Goal: Transaction & Acquisition: Purchase product/service

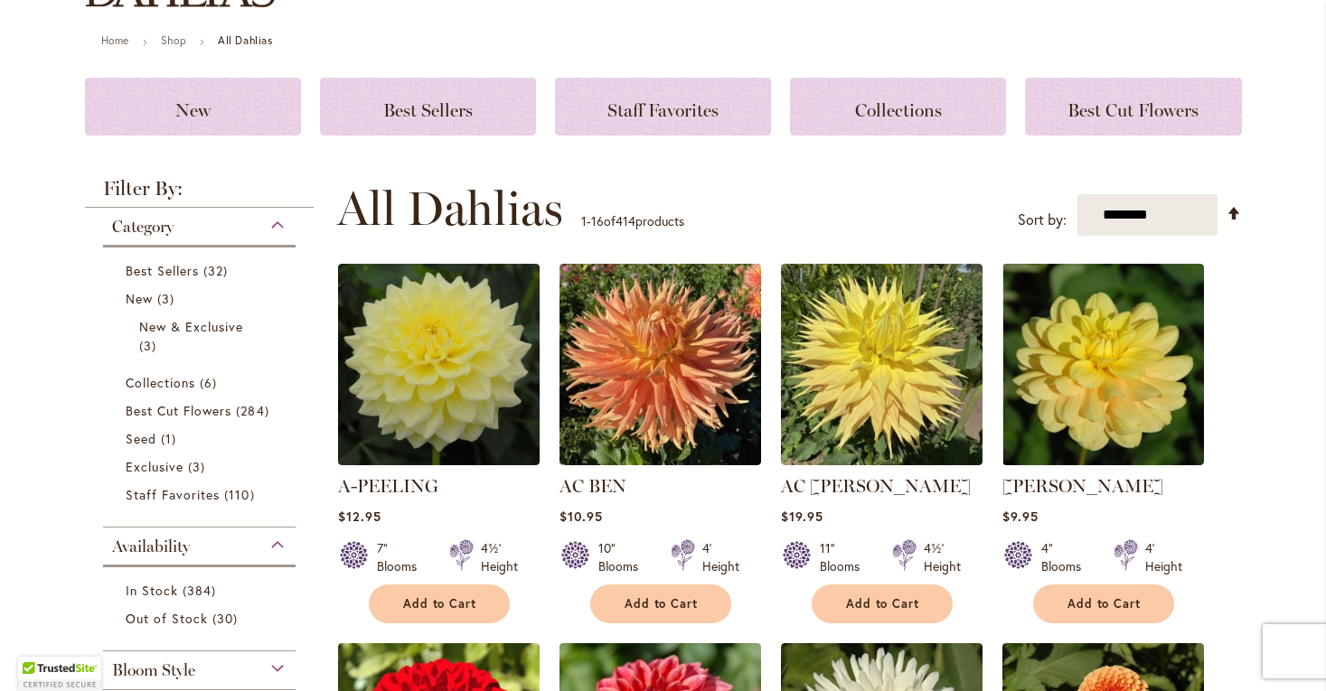
scroll to position [200, 0]
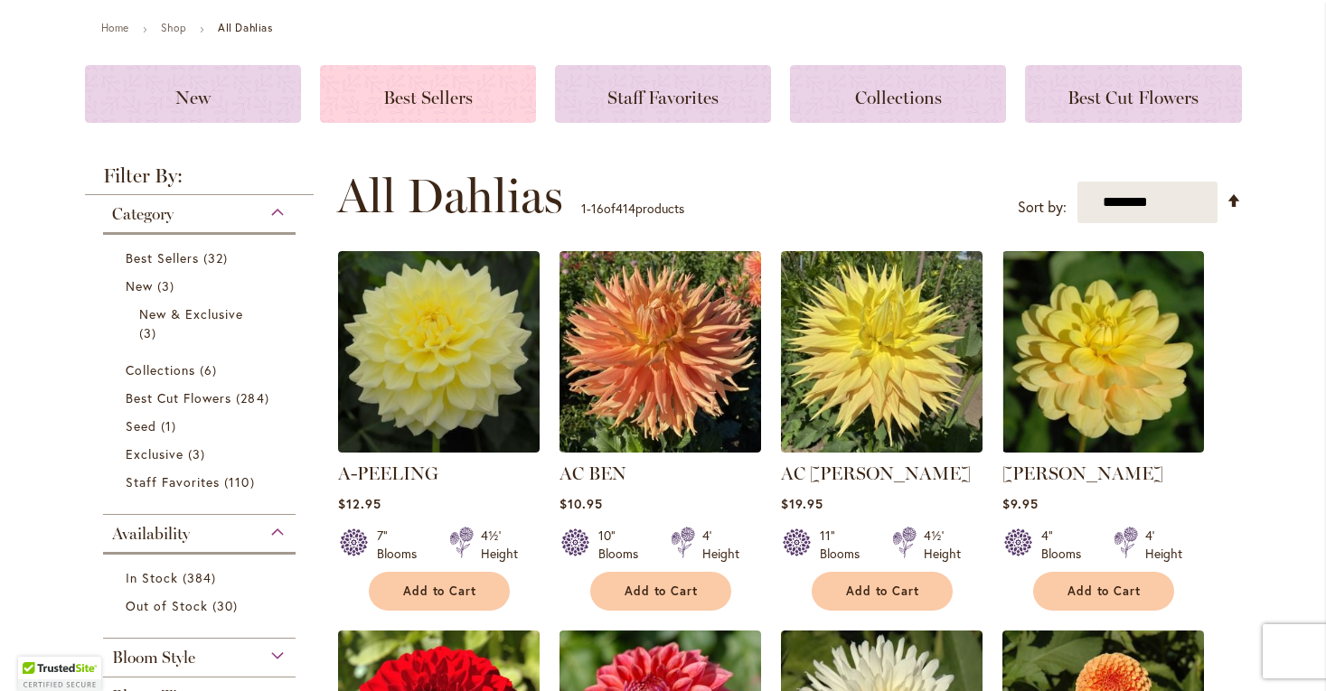
click at [433, 89] on span "Best Sellers" at bounding box center [427, 98] width 89 height 22
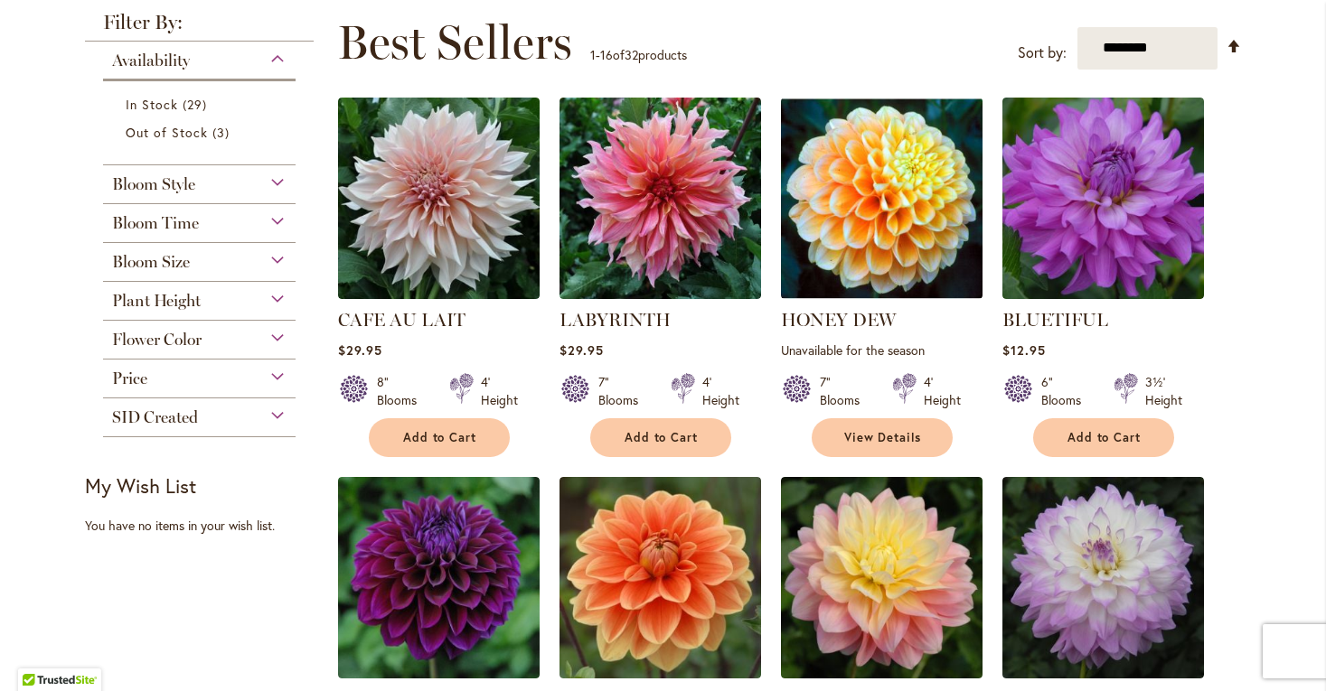
scroll to position [294, 0]
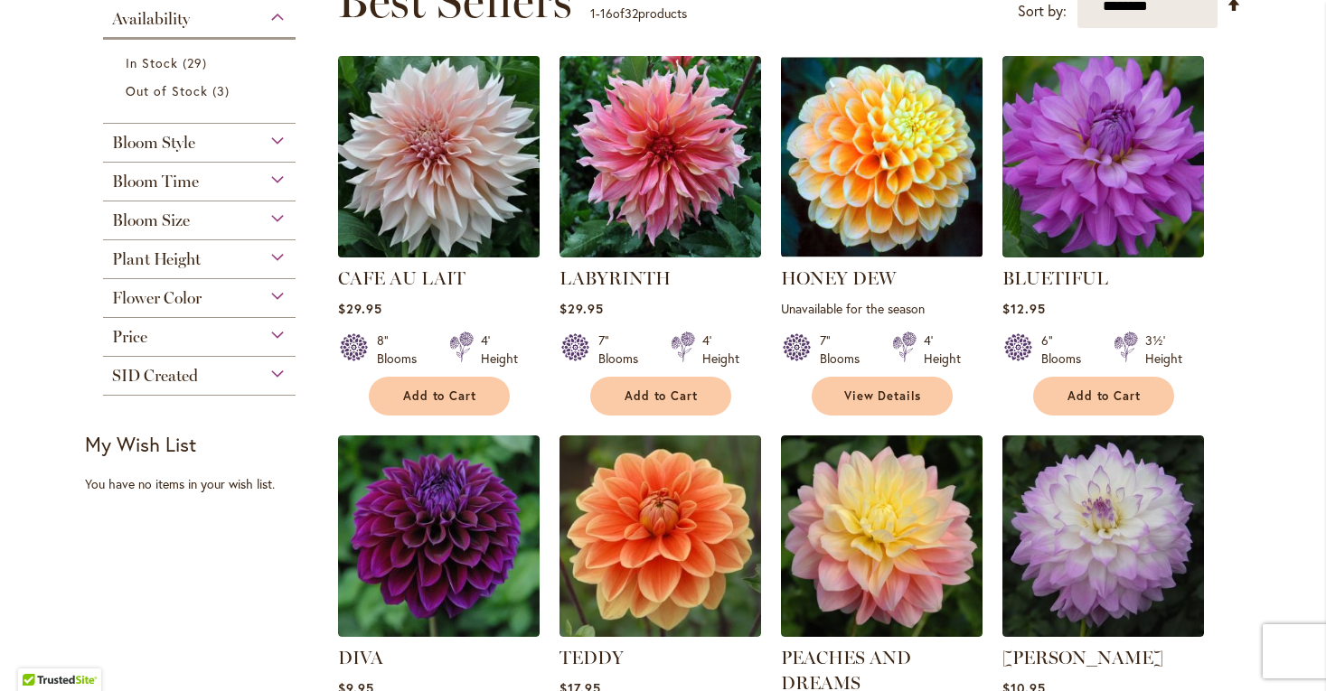
click at [453, 161] on img at bounding box center [438, 156] width 211 height 211
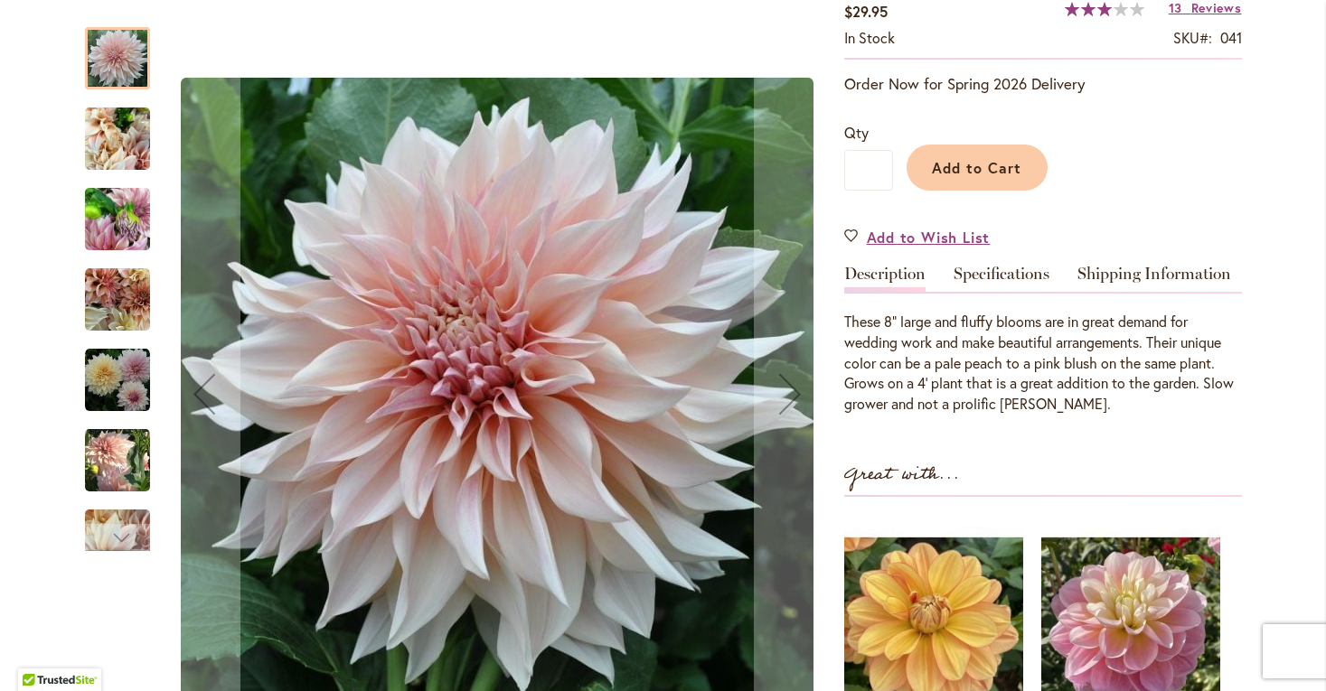
scroll to position [337, 0]
click at [132, 143] on img "Café Au Lait" at bounding box center [117, 139] width 65 height 87
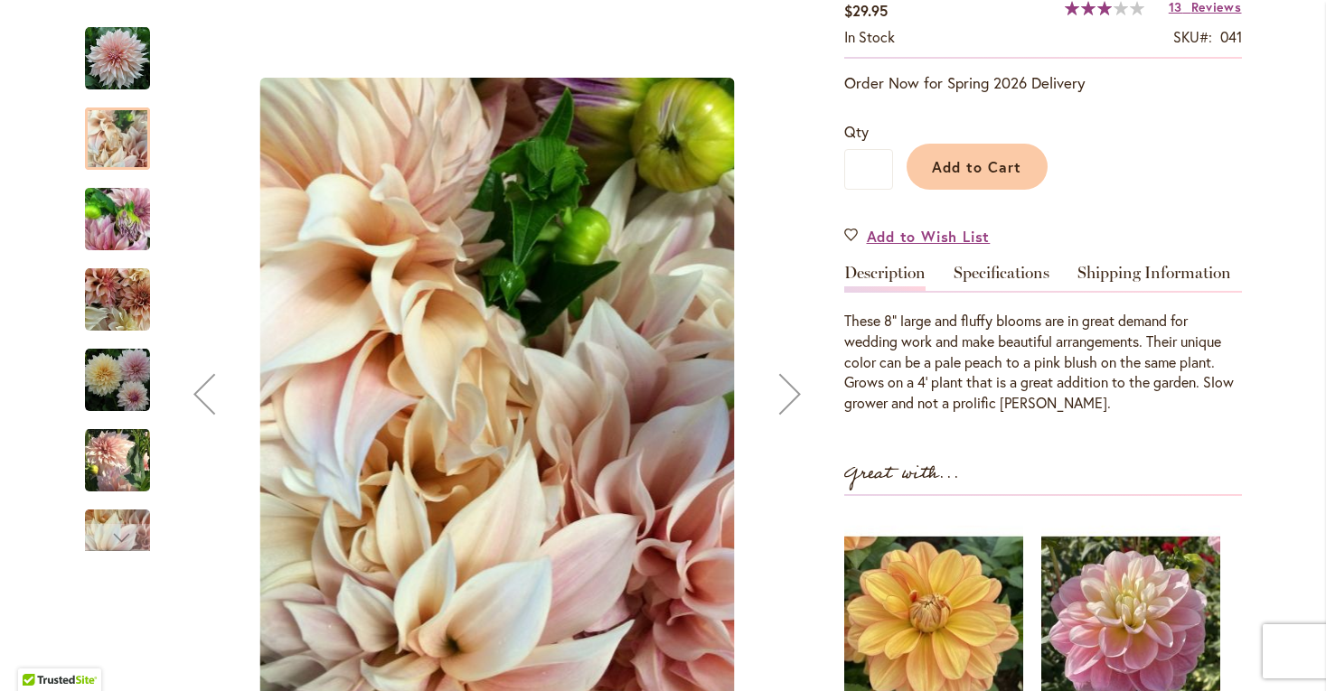
click at [129, 227] on img "Café Au Lait" at bounding box center [117, 219] width 65 height 87
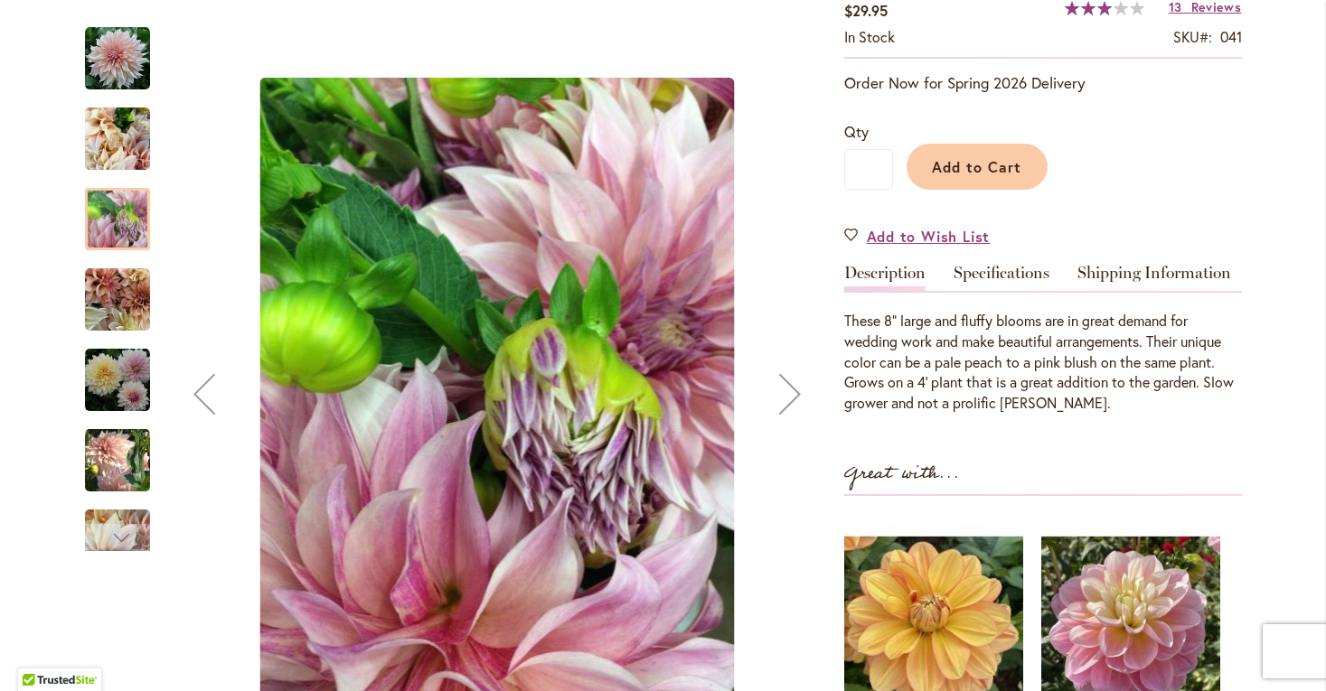
click at [115, 304] on img "Café Au Lait" at bounding box center [117, 299] width 65 height 65
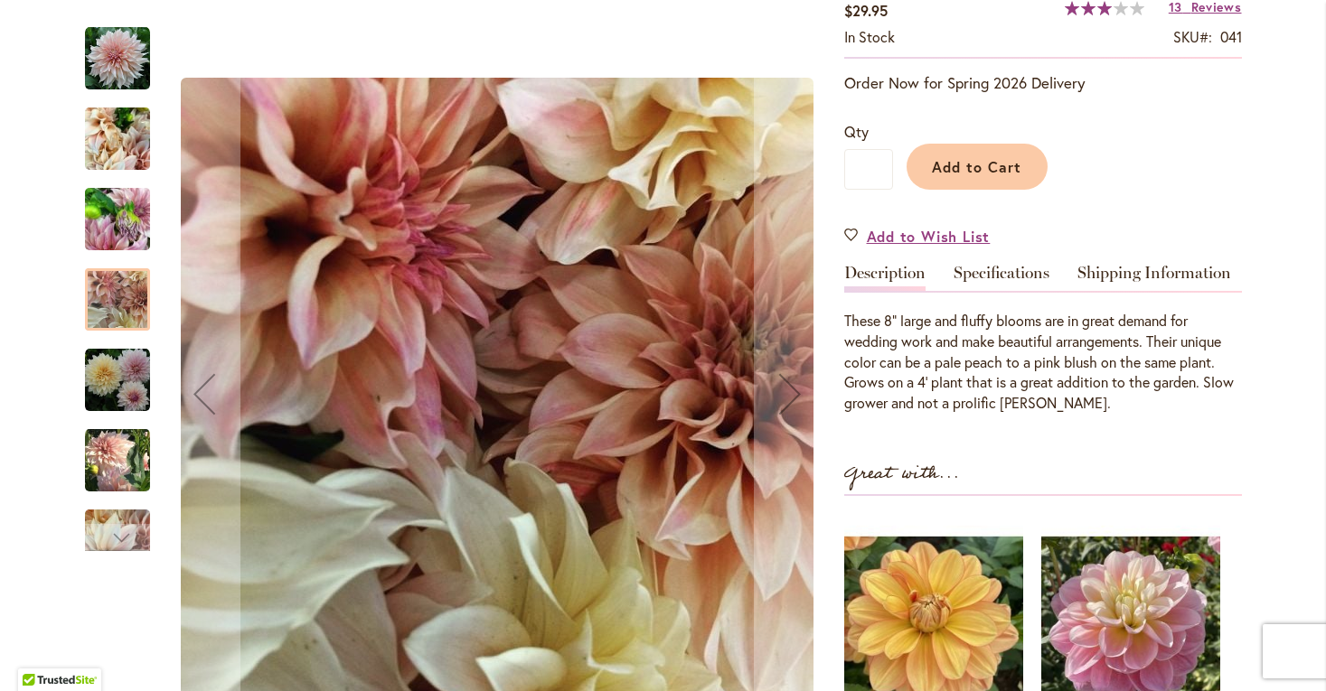
click at [123, 382] on img "Café Au Lait" at bounding box center [117, 380] width 65 height 65
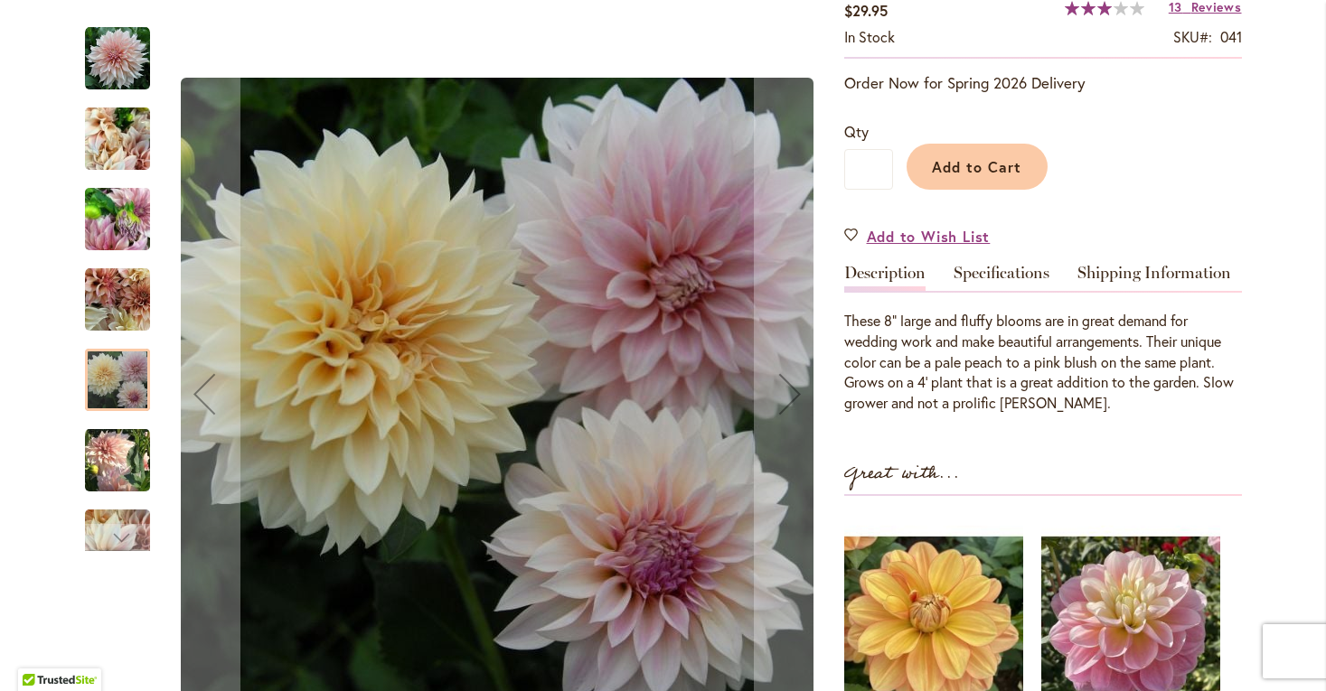
click at [124, 466] on img "Café Au Lait" at bounding box center [117, 460] width 65 height 67
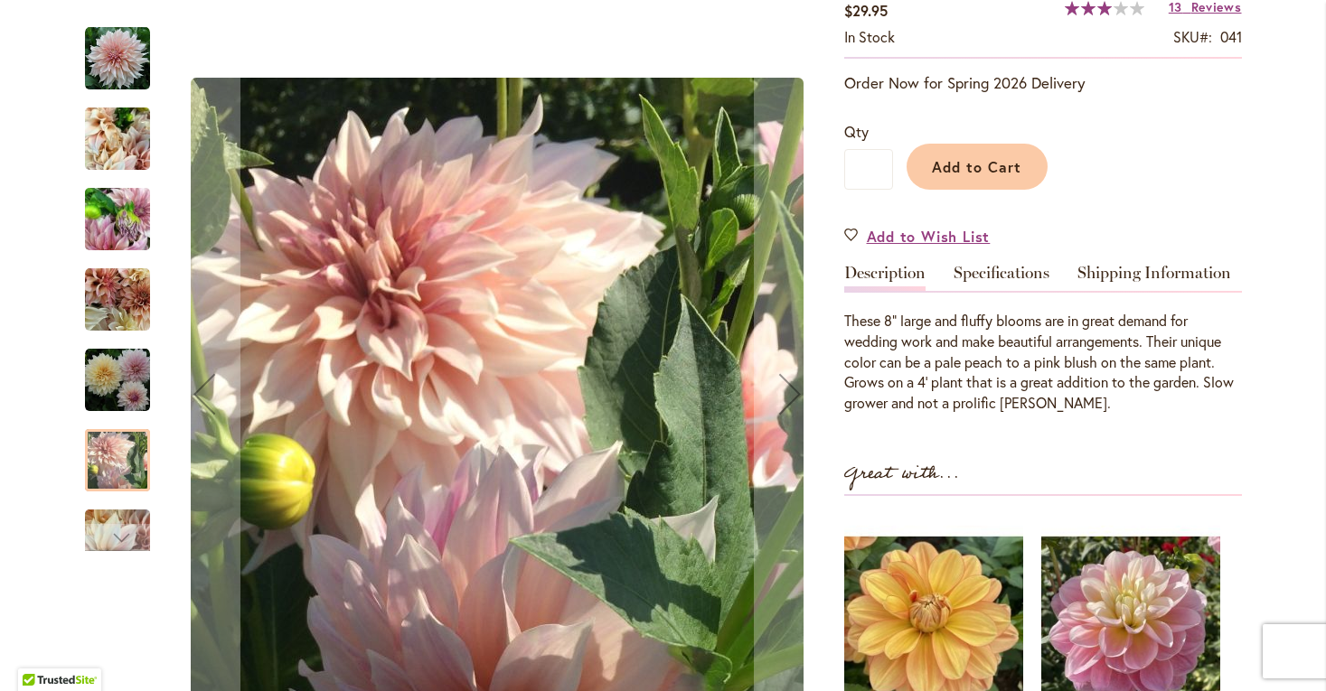
click at [110, 455] on div at bounding box center [117, 460] width 65 height 62
click at [110, 64] on img "Café Au Lait" at bounding box center [117, 58] width 65 height 65
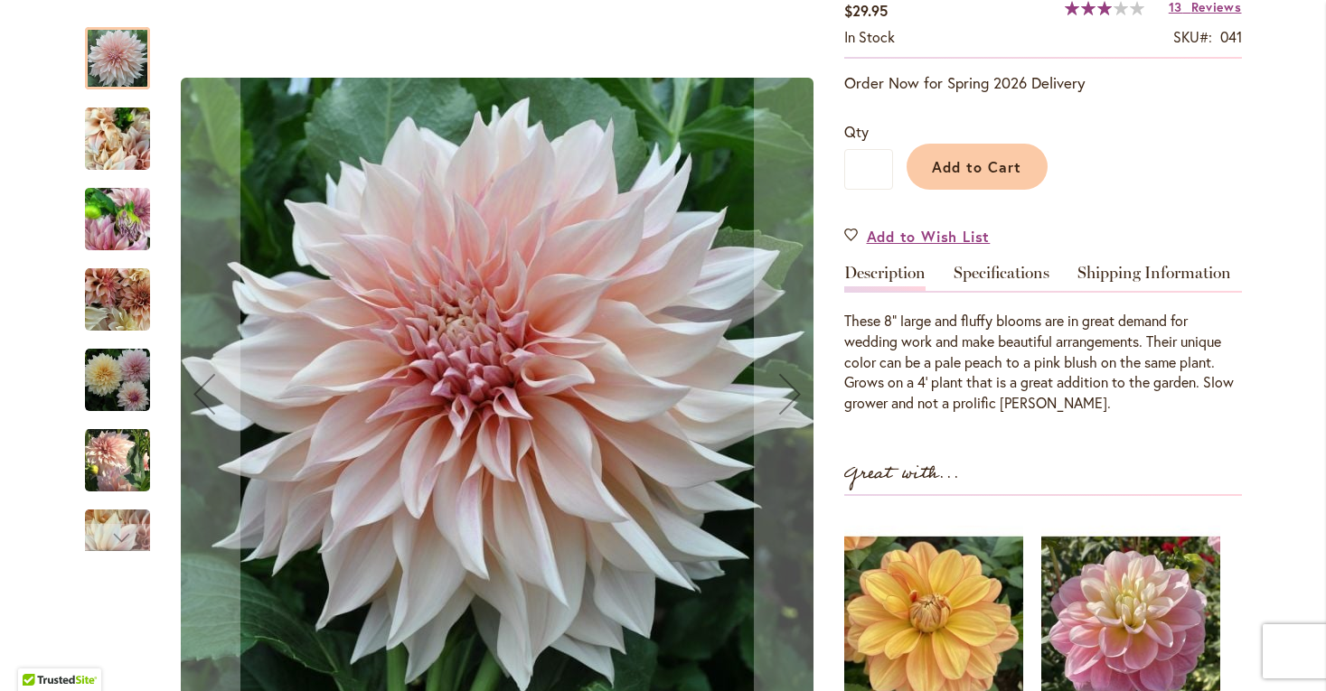
click at [98, 371] on img "Café Au Lait" at bounding box center [117, 380] width 65 height 65
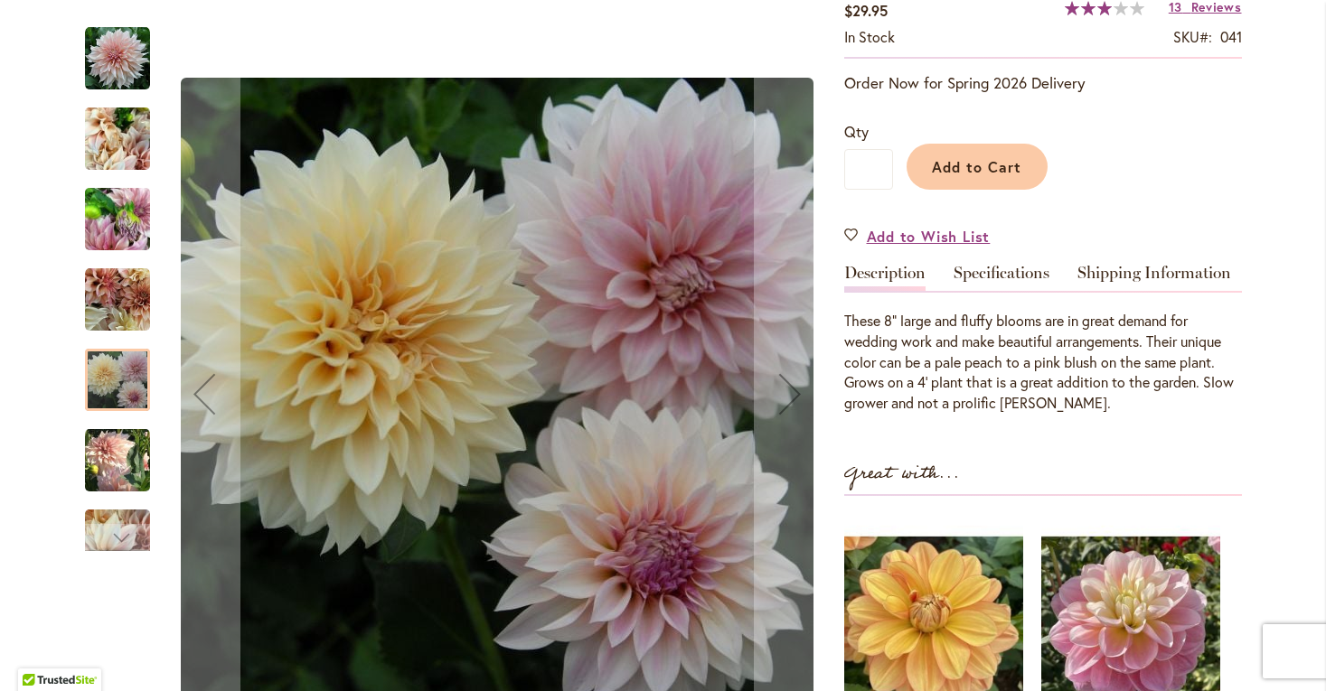
click at [126, 304] on img "Café Au Lait" at bounding box center [117, 299] width 65 height 65
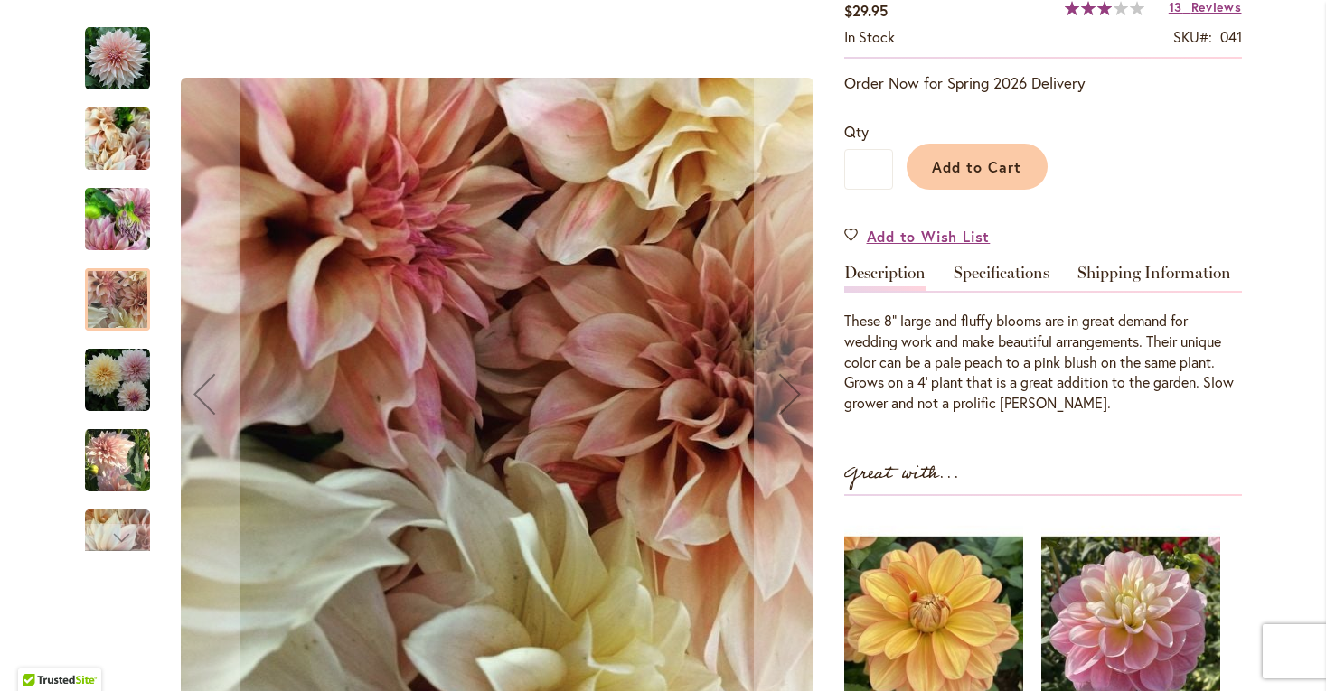
click at [131, 450] on img "Café Au Lait" at bounding box center [117, 460] width 65 height 67
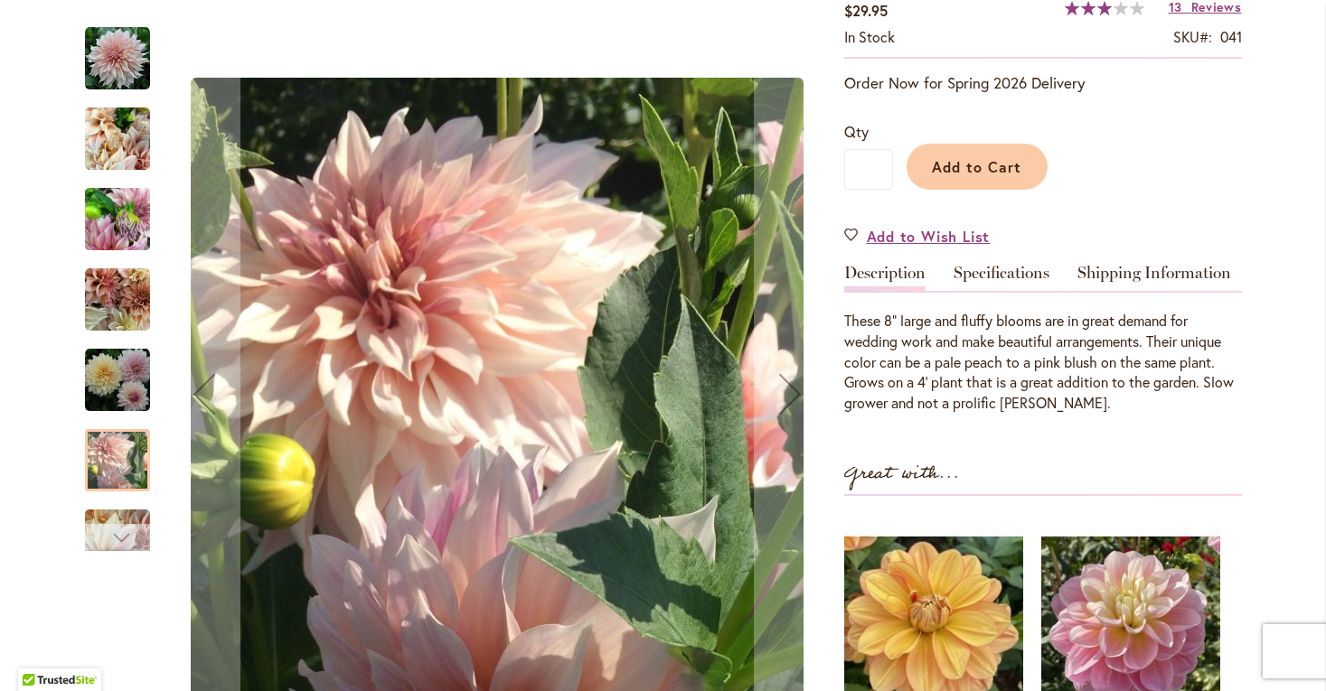
click at [131, 531] on div "Next" at bounding box center [117, 537] width 65 height 27
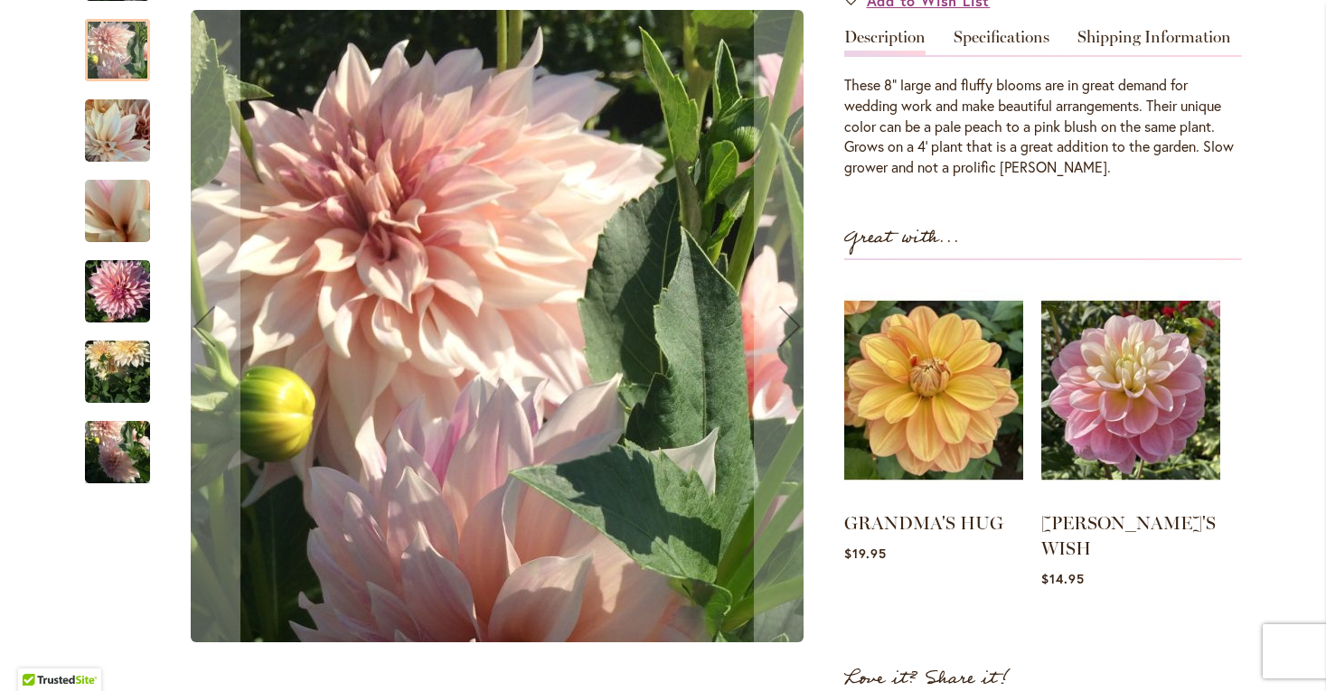
scroll to position [542, 0]
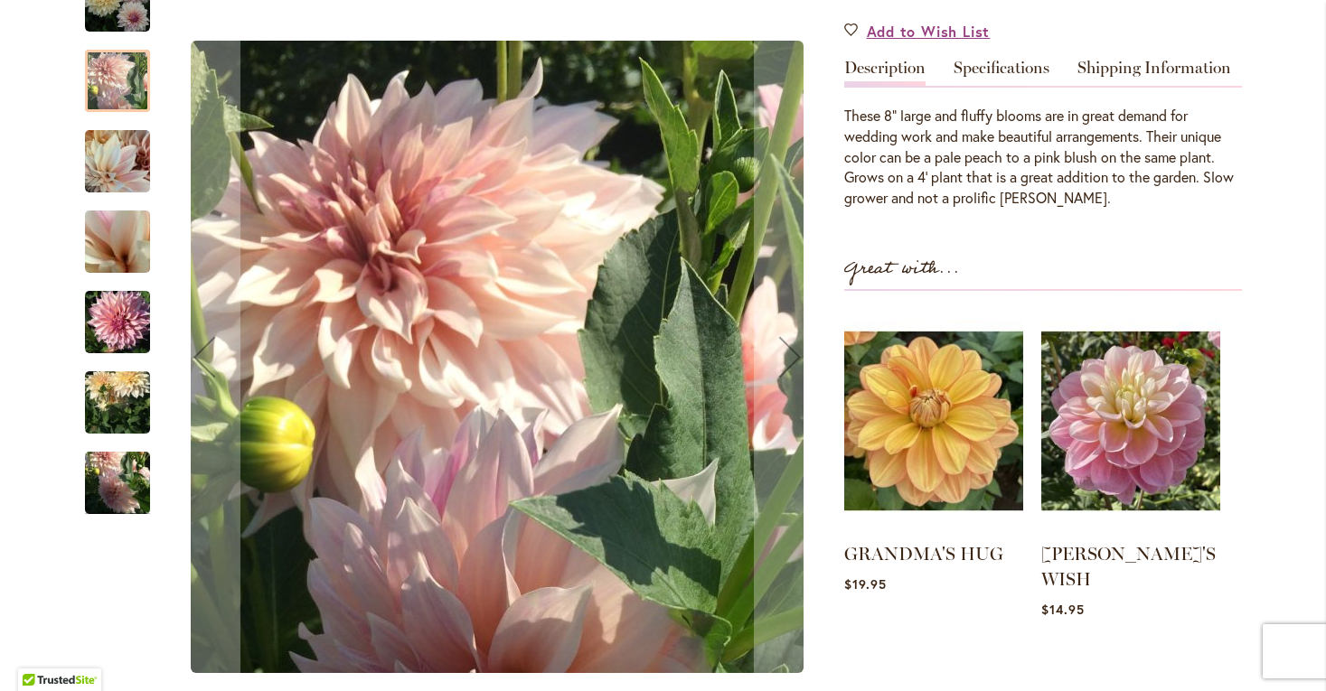
click at [124, 454] on img "Café Au Lait" at bounding box center [117, 483] width 65 height 87
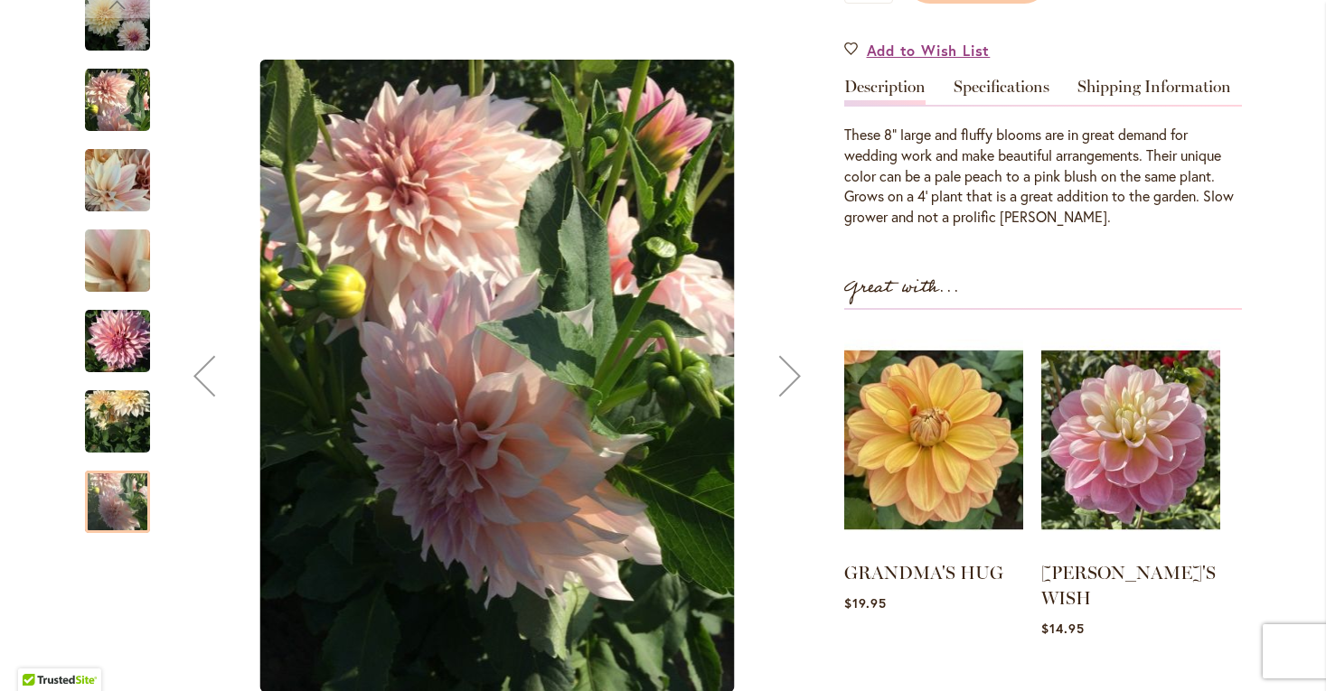
scroll to position [518, 0]
